Goal: Find specific page/section: Find specific page/section

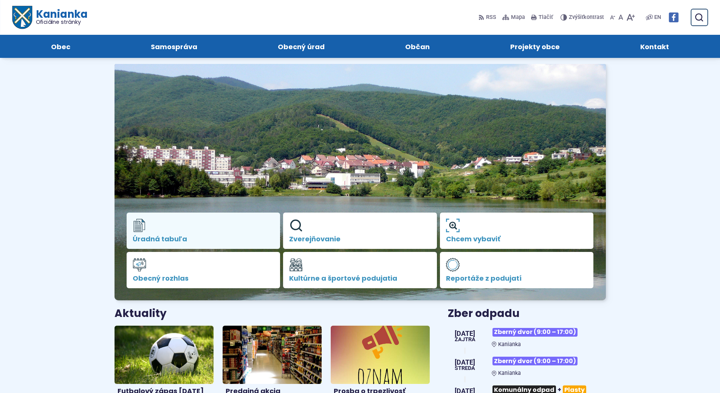
click at [167, 235] on span "Úradná tabuľa" at bounding box center [204, 239] width 142 height 8
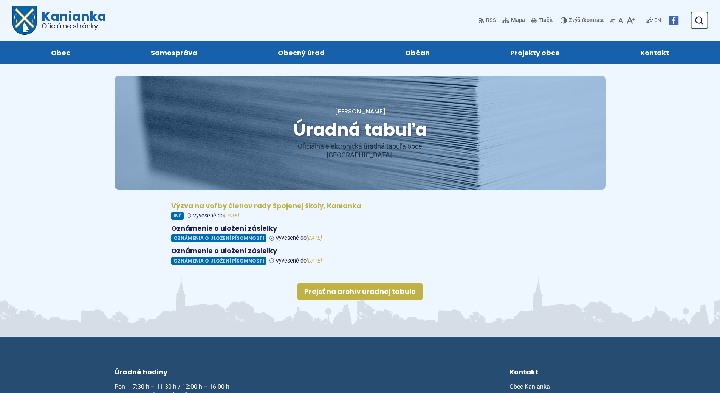
click at [324, 202] on figure at bounding box center [360, 211] width 378 height 18
click at [71, 17] on span "Kanianka Oficiálne stránky" at bounding box center [71, 20] width 69 height 20
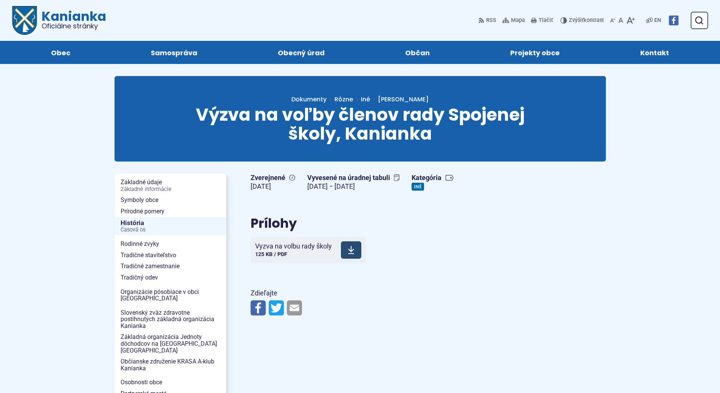
click at [309, 251] on span "Vyzva na volbu rady školy 125 KB / PDF" at bounding box center [293, 249] width 77 height 21
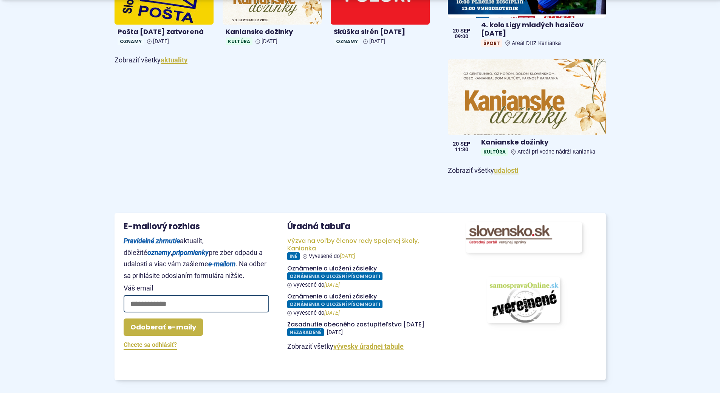
scroll to position [605, 0]
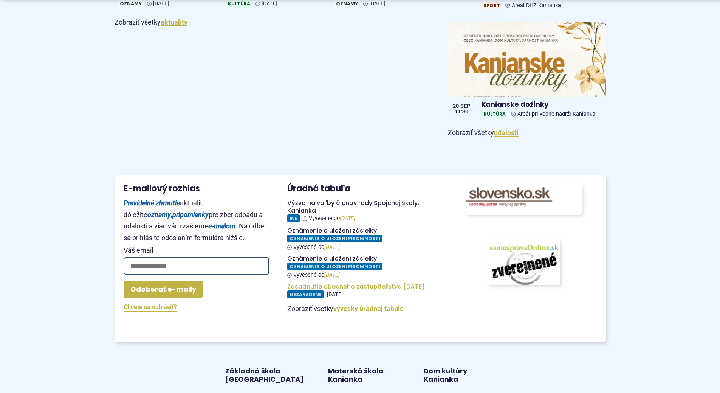
click at [381, 288] on figure at bounding box center [360, 291] width 146 height 16
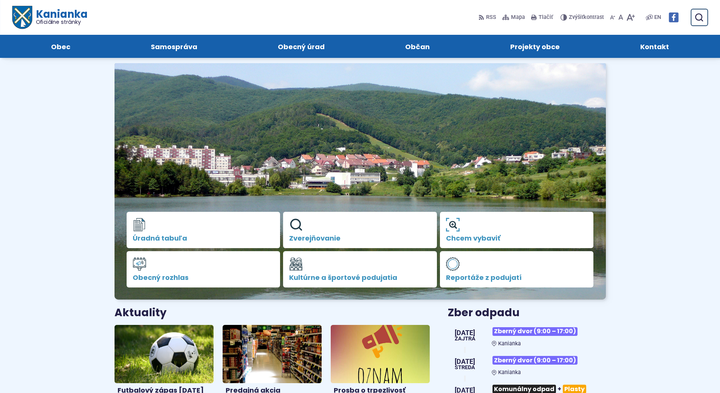
scroll to position [0, 0]
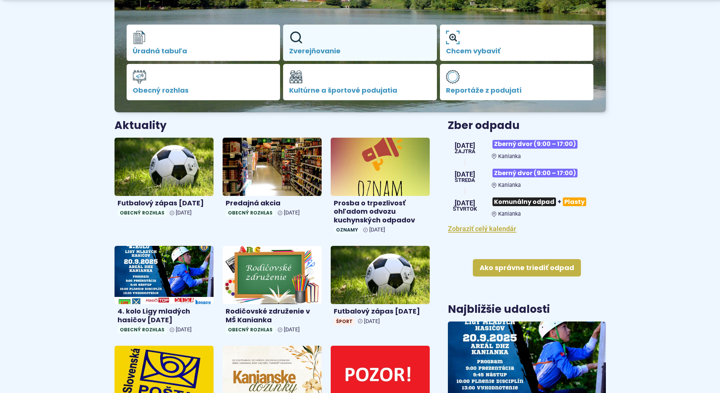
scroll to position [189, 0]
